Goal: Task Accomplishment & Management: Complete application form

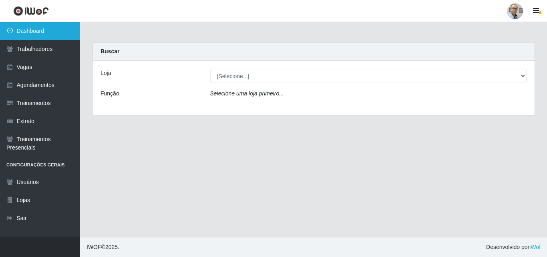
click at [32, 28] on link "Dashboard" at bounding box center [40, 31] width 80 height 18
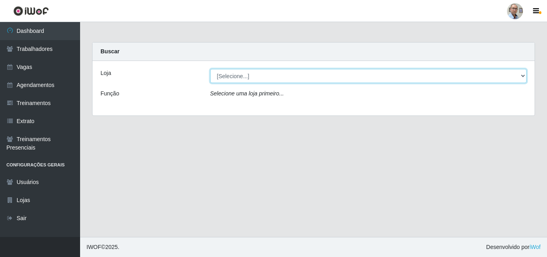
click at [237, 70] on select "[Selecione...] Mar Vermelho - Loja 04" at bounding box center [368, 76] width 317 height 14
select select "251"
click at [210, 69] on select "[Selecione...] Mar Vermelho - Loja 04" at bounding box center [368, 76] width 317 height 14
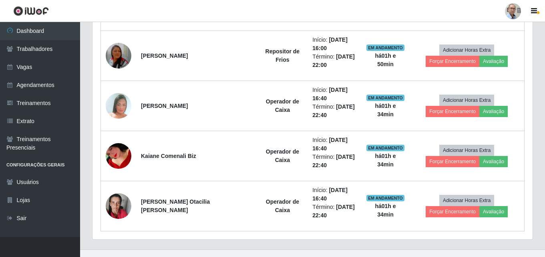
scroll to position [733, 0]
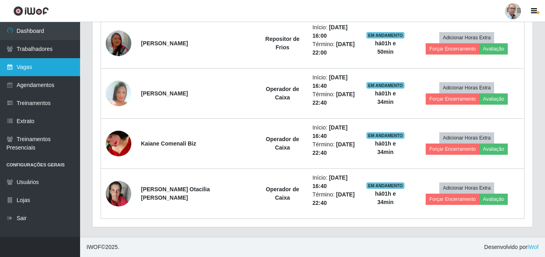
click at [33, 70] on link "Vagas" at bounding box center [40, 67] width 80 height 18
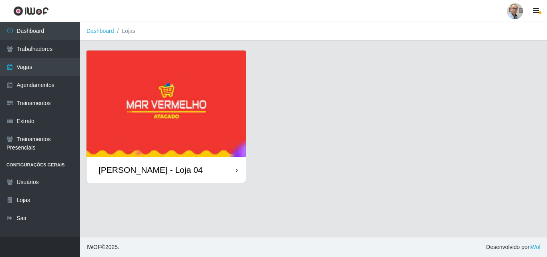
click at [153, 171] on div "[PERSON_NAME] - Loja 04" at bounding box center [150, 170] width 104 height 10
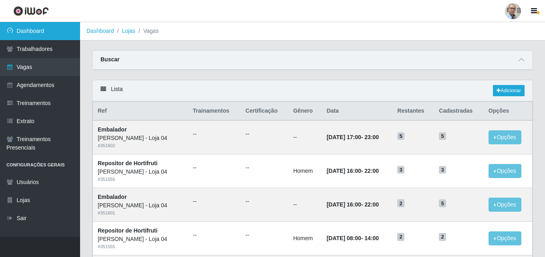
click at [28, 34] on link "Dashboard" at bounding box center [40, 31] width 80 height 18
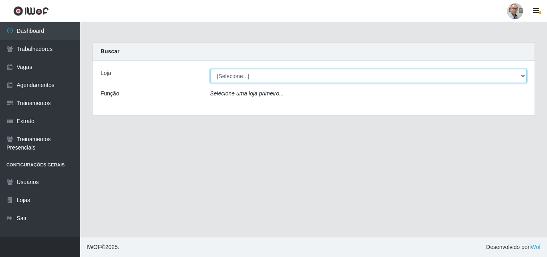
click at [258, 73] on select "[Selecione...] Mar Vermelho - Loja 04" at bounding box center [368, 76] width 317 height 14
select select "251"
click at [210, 69] on select "[Selecione...] Mar Vermelho - Loja 04" at bounding box center [368, 76] width 317 height 14
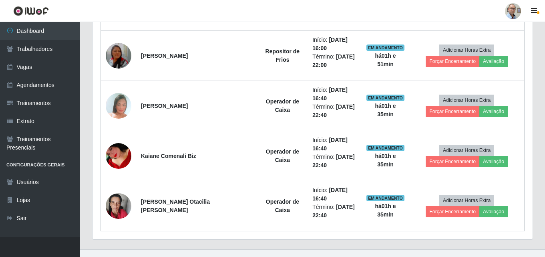
scroll to position [733, 0]
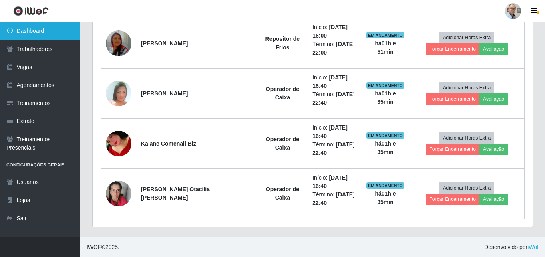
click at [25, 30] on link "Dashboard" at bounding box center [40, 31] width 80 height 18
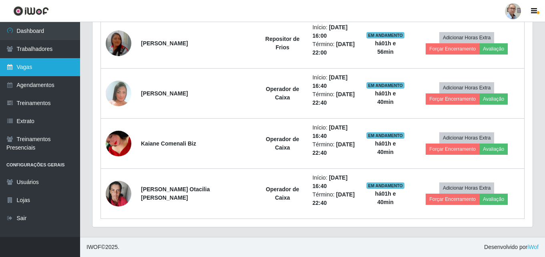
click at [29, 66] on link "Vagas" at bounding box center [40, 67] width 80 height 18
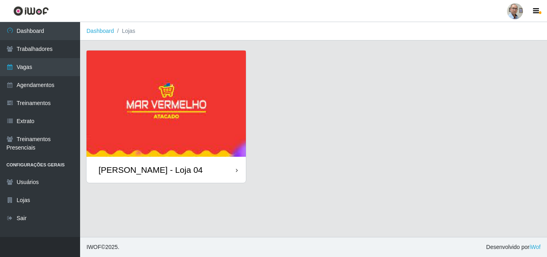
click at [161, 169] on div "[PERSON_NAME] - Loja 04" at bounding box center [150, 170] width 104 height 10
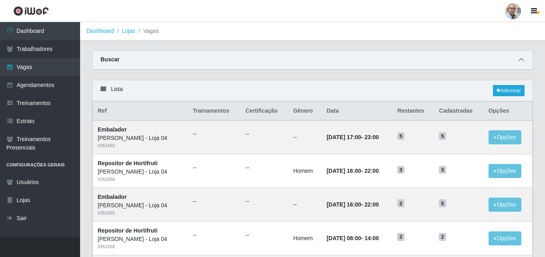
click at [522, 60] on icon at bounding box center [521, 60] width 6 height 6
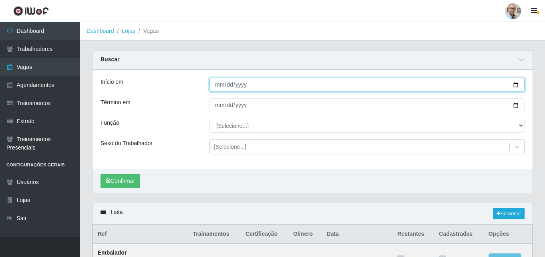
click at [518, 85] on input "Início em" at bounding box center [366, 85] width 315 height 14
type input "[DATE]"
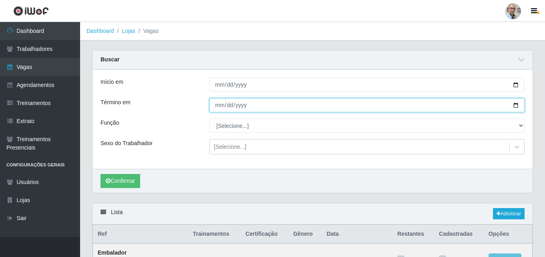
click at [516, 104] on input "Término em" at bounding box center [366, 105] width 315 height 14
type input "[DATE]"
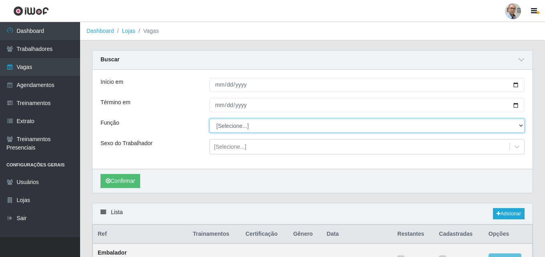
click at [241, 124] on select "[Selecione...] ASG ASG + ASG ++ Auxiliar de Depósito Auxiliar de Depósito + Aux…" at bounding box center [366, 125] width 315 height 14
select select "24"
click at [209, 119] on select "[Selecione...] ASG ASG + ASG ++ Auxiliar de Depósito Auxiliar de Depósito + Aux…" at bounding box center [366, 125] width 315 height 14
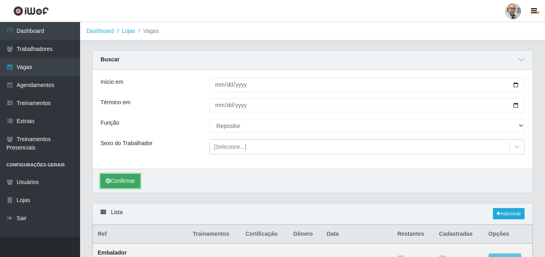
click at [122, 185] on button "Confirmar" at bounding box center [120, 181] width 40 height 14
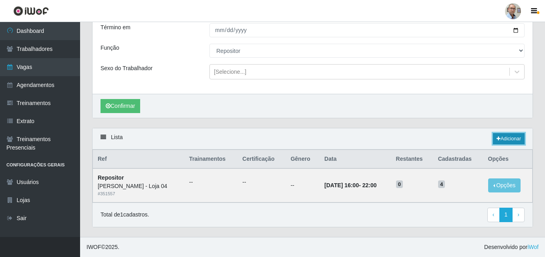
click at [508, 137] on link "Adicionar" at bounding box center [509, 138] width 32 height 11
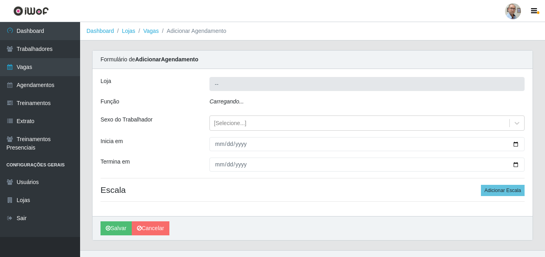
type input "[PERSON_NAME] - Loja 04"
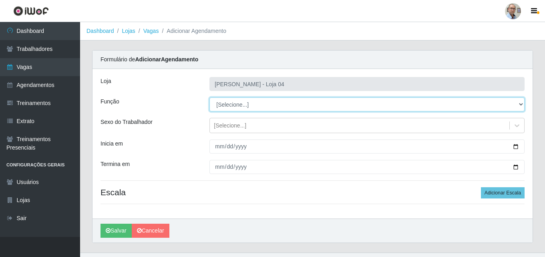
click at [240, 104] on select "[Selecione...] ASG ASG + ASG ++ Auxiliar de Depósito Auxiliar de Depósito + Aux…" at bounding box center [366, 104] width 315 height 14
select select "24"
click at [209, 97] on select "[Selecione...] ASG ASG + ASG ++ Auxiliar de Depósito Auxiliar de Depósito + Aux…" at bounding box center [366, 104] width 315 height 14
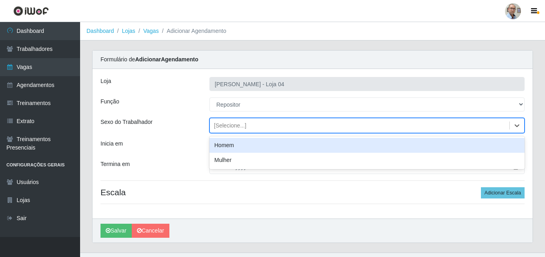
click at [477, 124] on div "[Selecione...]" at bounding box center [359, 125] width 299 height 13
click at [238, 146] on div "Homem" at bounding box center [366, 145] width 315 height 15
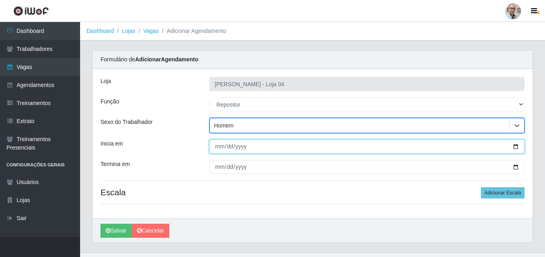
click at [514, 149] on input "Inicia em" at bounding box center [366, 146] width 315 height 14
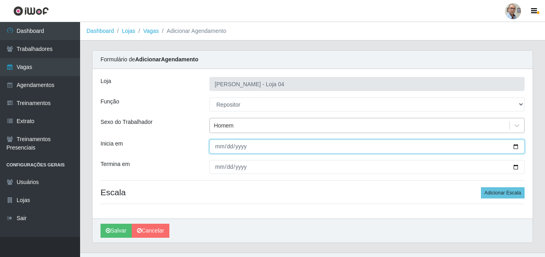
type input "[DATE]"
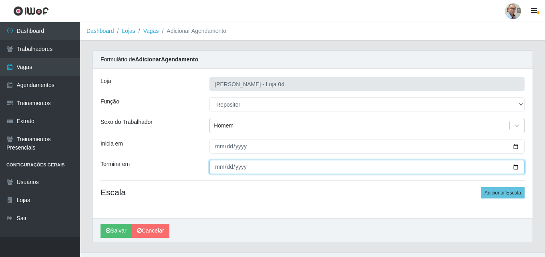
click at [516, 166] on input "Termina em" at bounding box center [366, 167] width 315 height 14
type input "[DATE]"
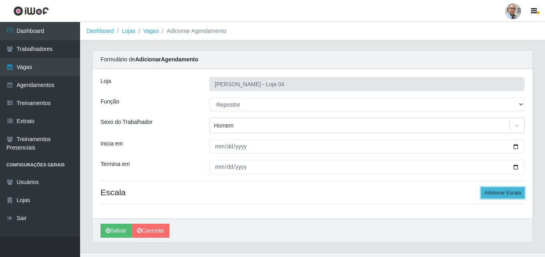
click at [511, 192] on button "Adicionar Escala" at bounding box center [503, 192] width 44 height 11
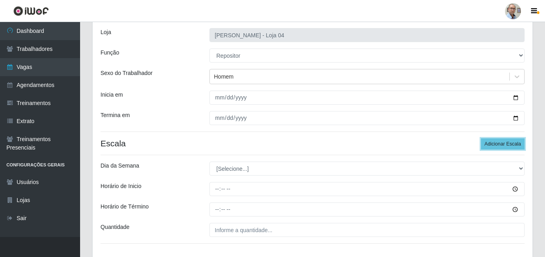
scroll to position [104, 0]
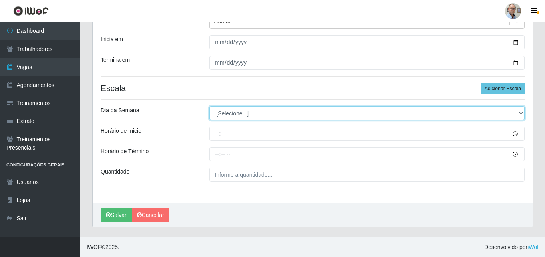
click at [241, 108] on select "[Selecione...] Segunda Terça Quarta Quinta Sexta Sábado Domingo" at bounding box center [366, 113] width 315 height 14
select select "3"
click at [209, 106] on select "[Selecione...] Segunda Terça Quarta Quinta Sexta Sábado Domingo" at bounding box center [366, 113] width 315 height 14
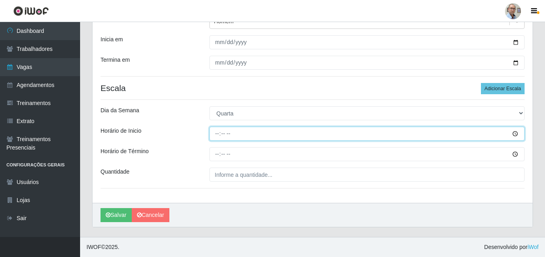
drag, startPoint x: 215, startPoint y: 136, endPoint x: 205, endPoint y: 137, distance: 9.6
click at [215, 135] on input "Horário de Inicio" at bounding box center [366, 133] width 315 height 14
type input "08:00"
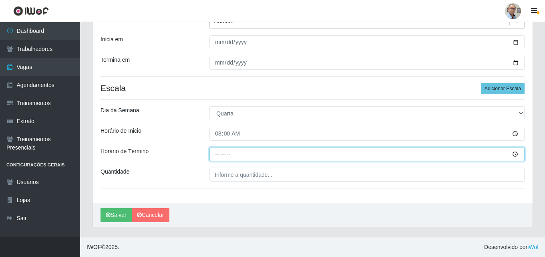
type input "14:00"
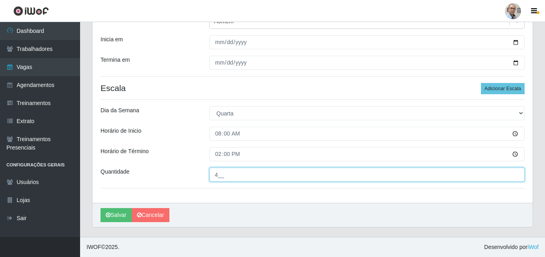
type input "4__"
